Goal: Information Seeking & Learning: Learn about a topic

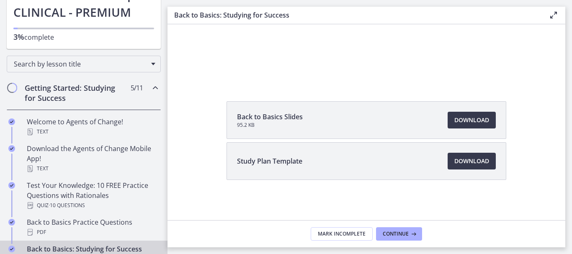
scroll to position [168, 0]
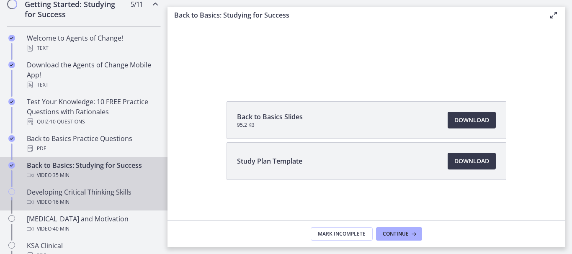
click at [88, 192] on div "Developing Critical Thinking Skills Video · 16 min" at bounding box center [92, 197] width 131 height 20
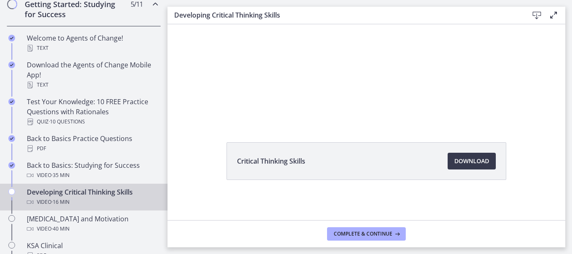
click at [88, 192] on div "Developing Critical Thinking Skills Video · 16 min" at bounding box center [92, 197] width 131 height 20
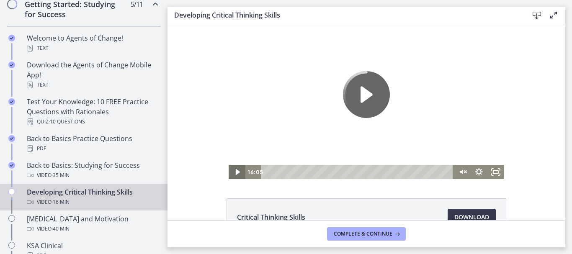
drag, startPoint x: 375, startPoint y: 35, endPoint x: 234, endPoint y: 172, distance: 196.8
click at [236, 172] on icon "Play Video" at bounding box center [238, 172] width 4 height 6
click at [492, 173] on icon "Fullscreen" at bounding box center [496, 172] width 20 height 17
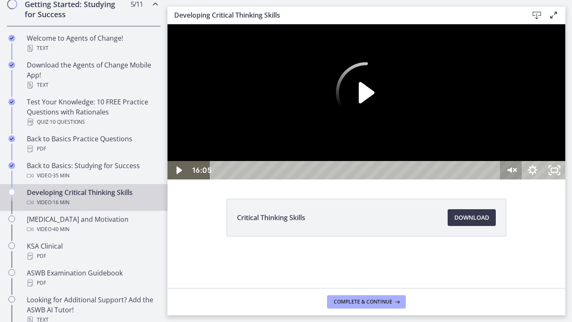
click at [516, 171] on icon "Unmute" at bounding box center [515, 169] width 3 height 3
click at [518, 171] on icon "Unmute" at bounding box center [516, 169] width 3 height 3
click at [490, 161] on div "Click for sound @keyframes VOLUME_SMALL_WAVE_FLASH { 0% { opacity: 0; } 33% { o…" at bounding box center [367, 92] width 398 height 137
click at [522, 179] on icon "Mute" at bounding box center [511, 170] width 22 height 18
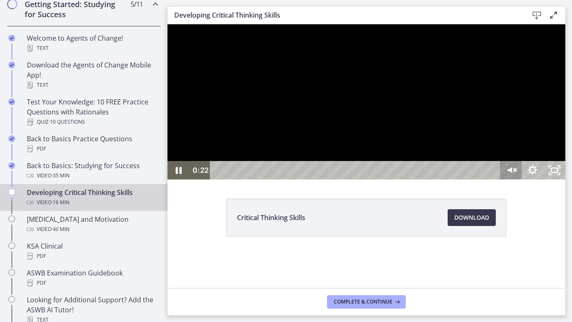
click at [517, 174] on icon "Unmute" at bounding box center [516, 170] width 1 height 8
click at [176, 174] on icon "Pause" at bounding box center [179, 170] width 6 height 7
click at [176, 179] on icon "Play Video" at bounding box center [179, 170] width 22 height 18
click at [177, 175] on icon "Pause" at bounding box center [178, 170] width 7 height 8
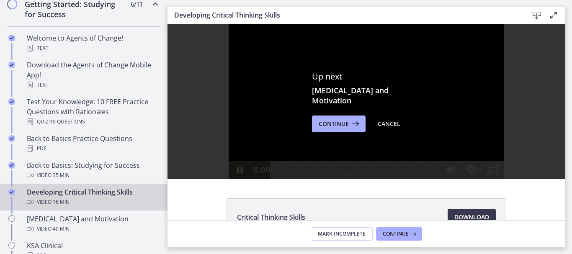
click at [569, 224] on main "Developing Critical Thinking Skills Download Enable fullscreen Up next [MEDICAL…" at bounding box center [370, 127] width 405 height 254
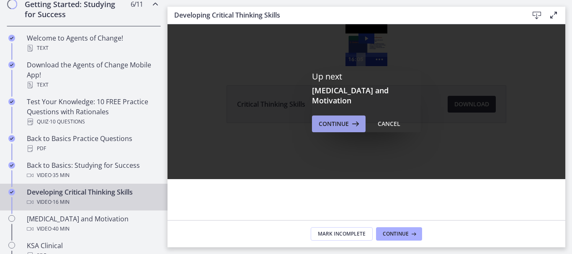
click at [343, 119] on span "Continue" at bounding box center [334, 124] width 30 height 10
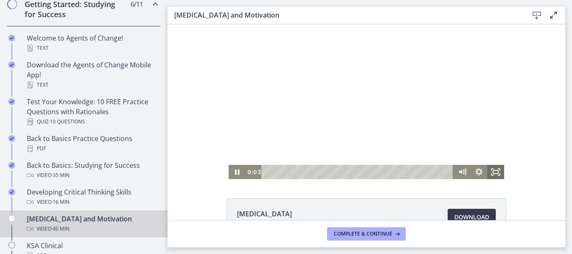
click at [494, 171] on rect "Fullscreen" at bounding box center [496, 172] width 5 height 3
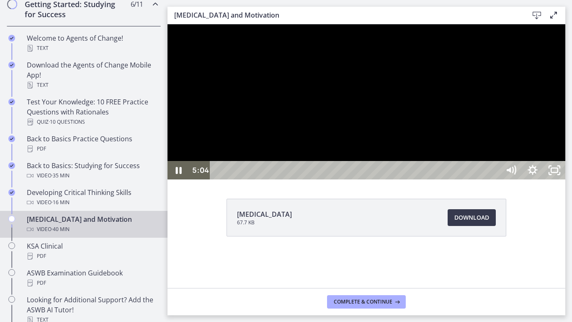
drag, startPoint x: 715, startPoint y: 96, endPoint x: 716, endPoint y: 117, distance: 21.4
click at [566, 117] on div at bounding box center [367, 101] width 398 height 155
drag, startPoint x: 715, startPoint y: 89, endPoint x: 715, endPoint y: 119, distance: 30.2
click at [566, 119] on div at bounding box center [367, 101] width 398 height 155
click at [174, 181] on icon "Pause" at bounding box center [179, 170] width 26 height 22
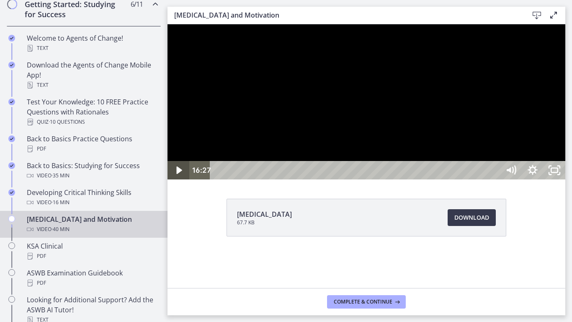
click at [168, 161] on button "Play Video" at bounding box center [179, 170] width 22 height 18
click at [174, 179] on icon "Play Video" at bounding box center [179, 170] width 22 height 18
click at [179, 174] on icon "Play Video" at bounding box center [178, 170] width 5 height 8
click at [182, 179] on icon "Play Video" at bounding box center [179, 170] width 22 height 18
click at [180, 174] on icon "Play Video" at bounding box center [178, 170] width 5 height 8
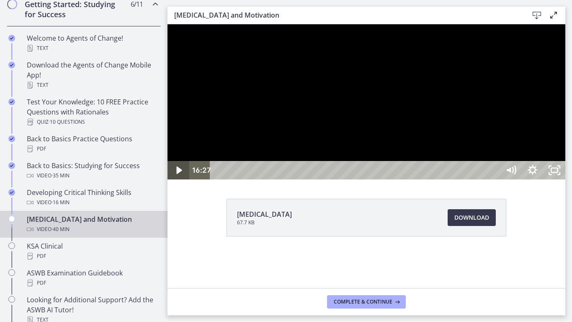
click at [429, 177] on div at bounding box center [367, 101] width 398 height 155
click at [168, 24] on button "Play Video: ctfe73eqvn4c72r5t540.mp4" at bounding box center [168, 24] width 0 height 0
click at [168, 24] on button "Pause: ctfe73eqvn4c72r5t540.mp4" at bounding box center [168, 24] width 0 height 0
click at [177, 181] on icon "Play Video" at bounding box center [179, 170] width 26 height 22
click at [178, 181] on icon "Play Video" at bounding box center [179, 170] width 26 height 22
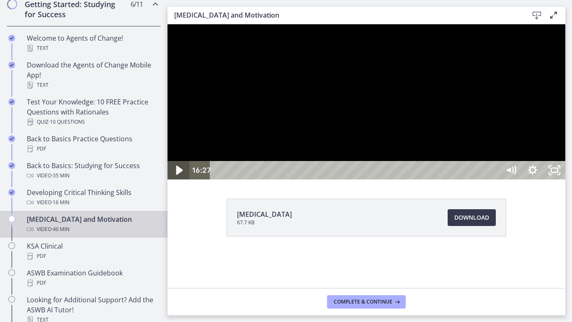
click at [179, 181] on icon "Play Video" at bounding box center [179, 170] width 26 height 22
click at [457, 163] on div at bounding box center [367, 101] width 398 height 155
click at [178, 174] on icon "Pause" at bounding box center [179, 170] width 6 height 7
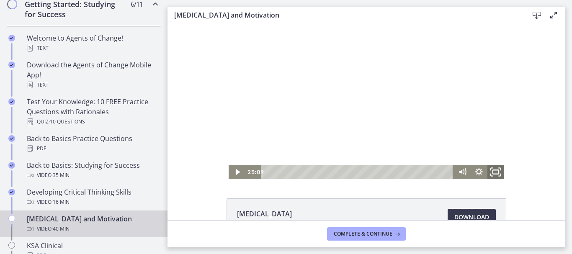
click at [493, 170] on rect "Fullscreen" at bounding box center [496, 172] width 6 height 4
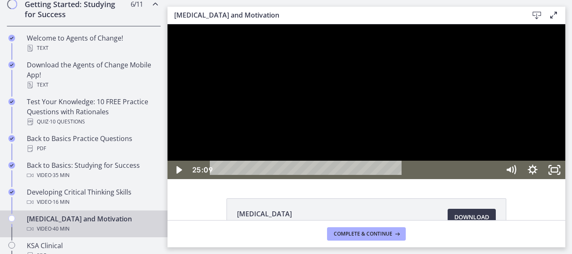
click at [446, 178] on div at bounding box center [367, 101] width 398 height 155
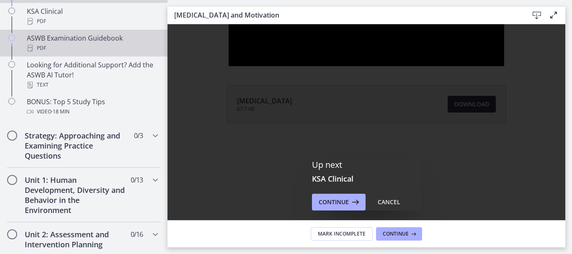
scroll to position [377, 0]
